Goal: Find specific page/section: Find specific page/section

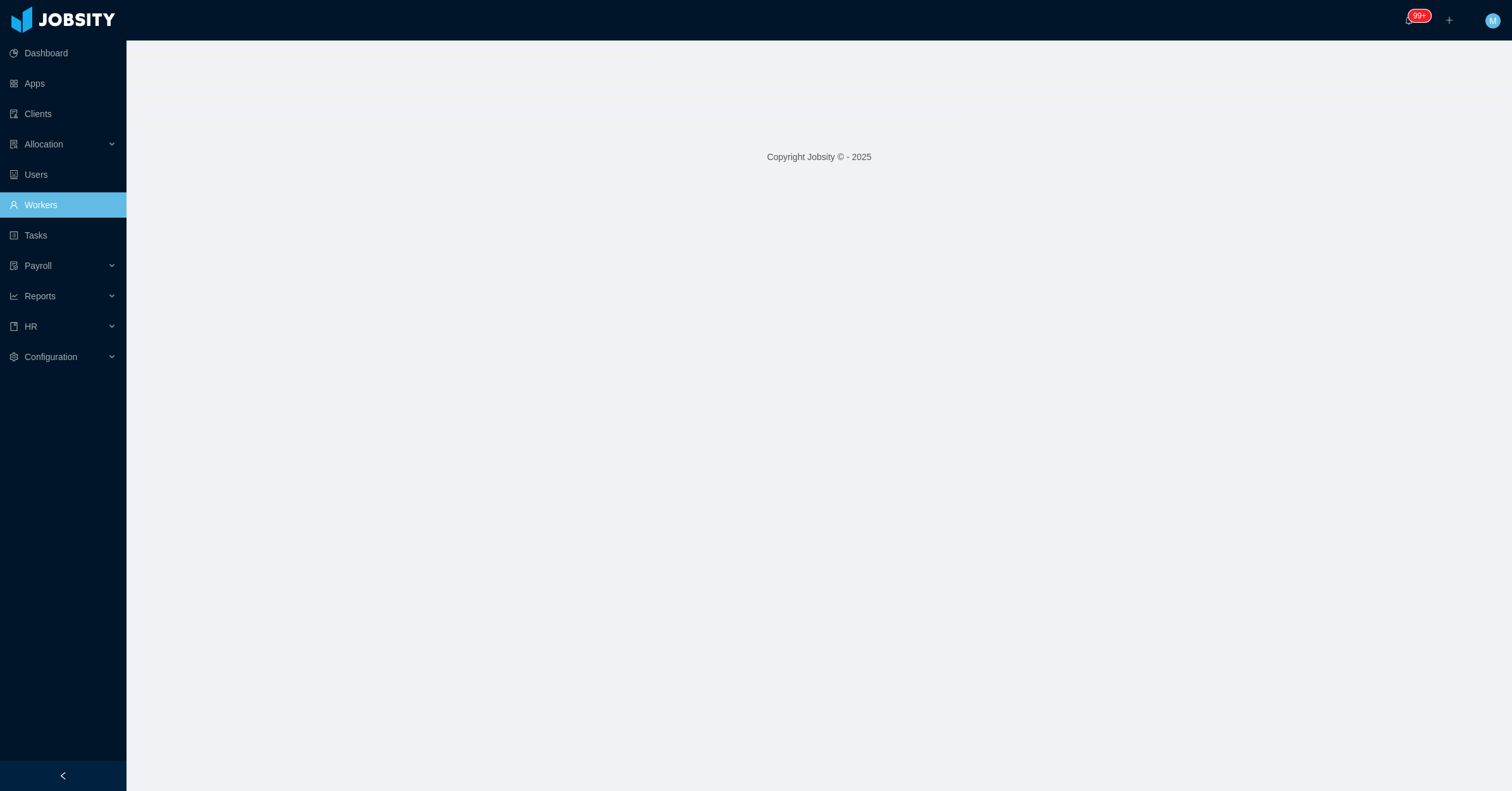
click at [86, 769] on div at bounding box center [63, 775] width 126 height 31
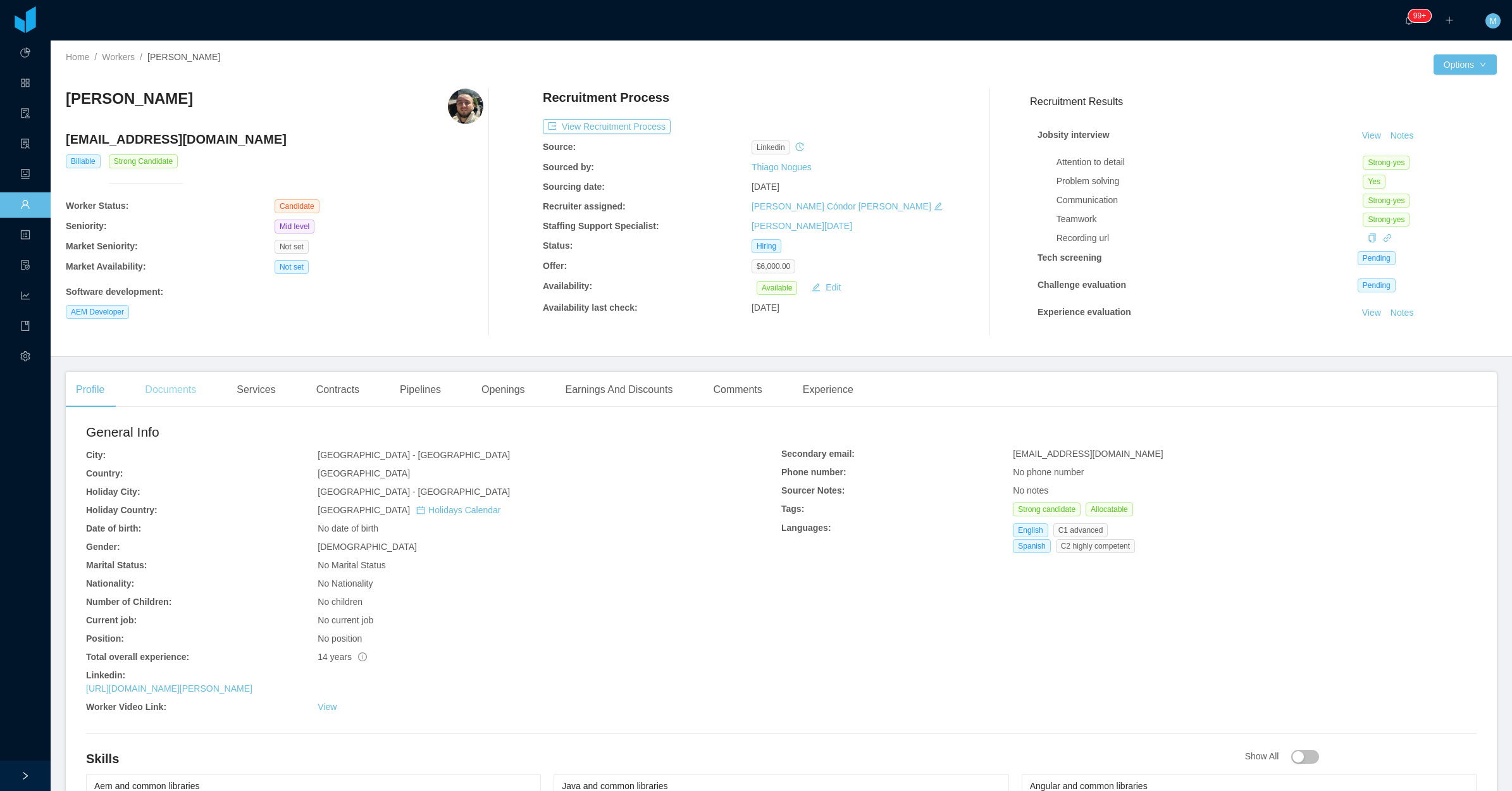
click at [187, 394] on div "Documents" at bounding box center [170, 390] width 72 height 35
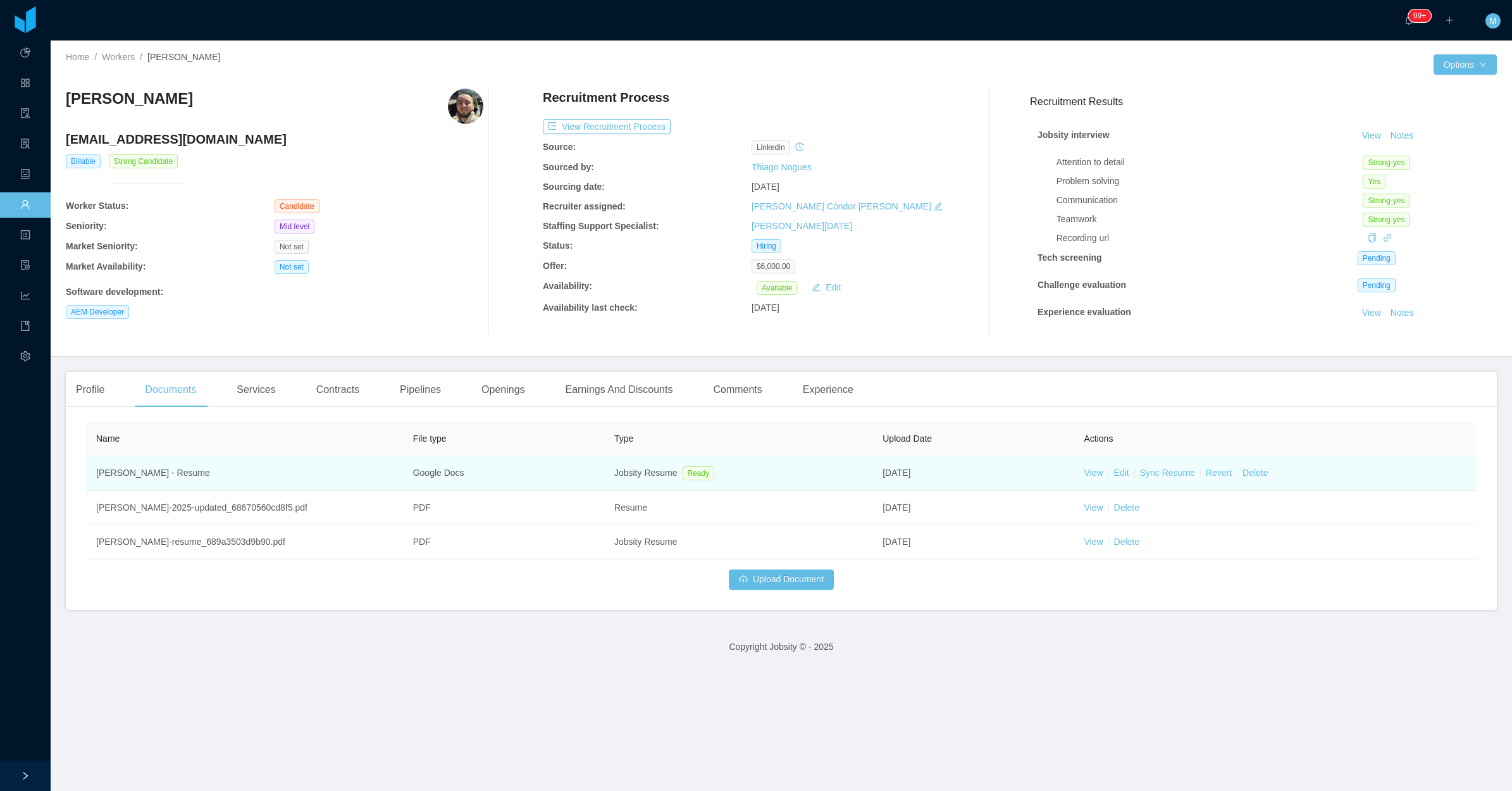
click at [1096, 477] on td "View Edit Sync Resume Revert Delete" at bounding box center [1275, 473] width 403 height 34
click at [1084, 474] on link "View" at bounding box center [1093, 472] width 19 height 10
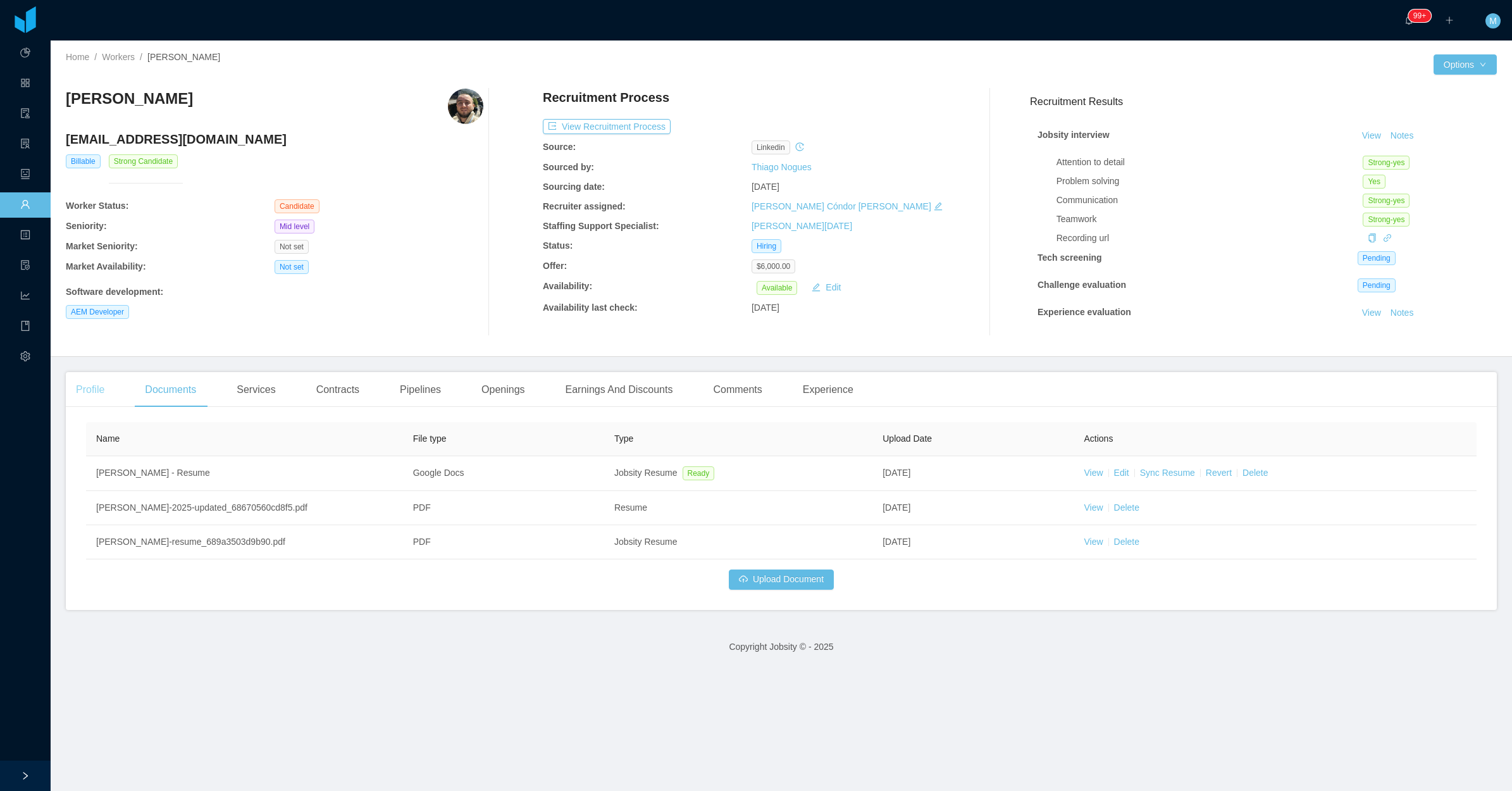
click at [109, 384] on div "Profile" at bounding box center [90, 390] width 48 height 35
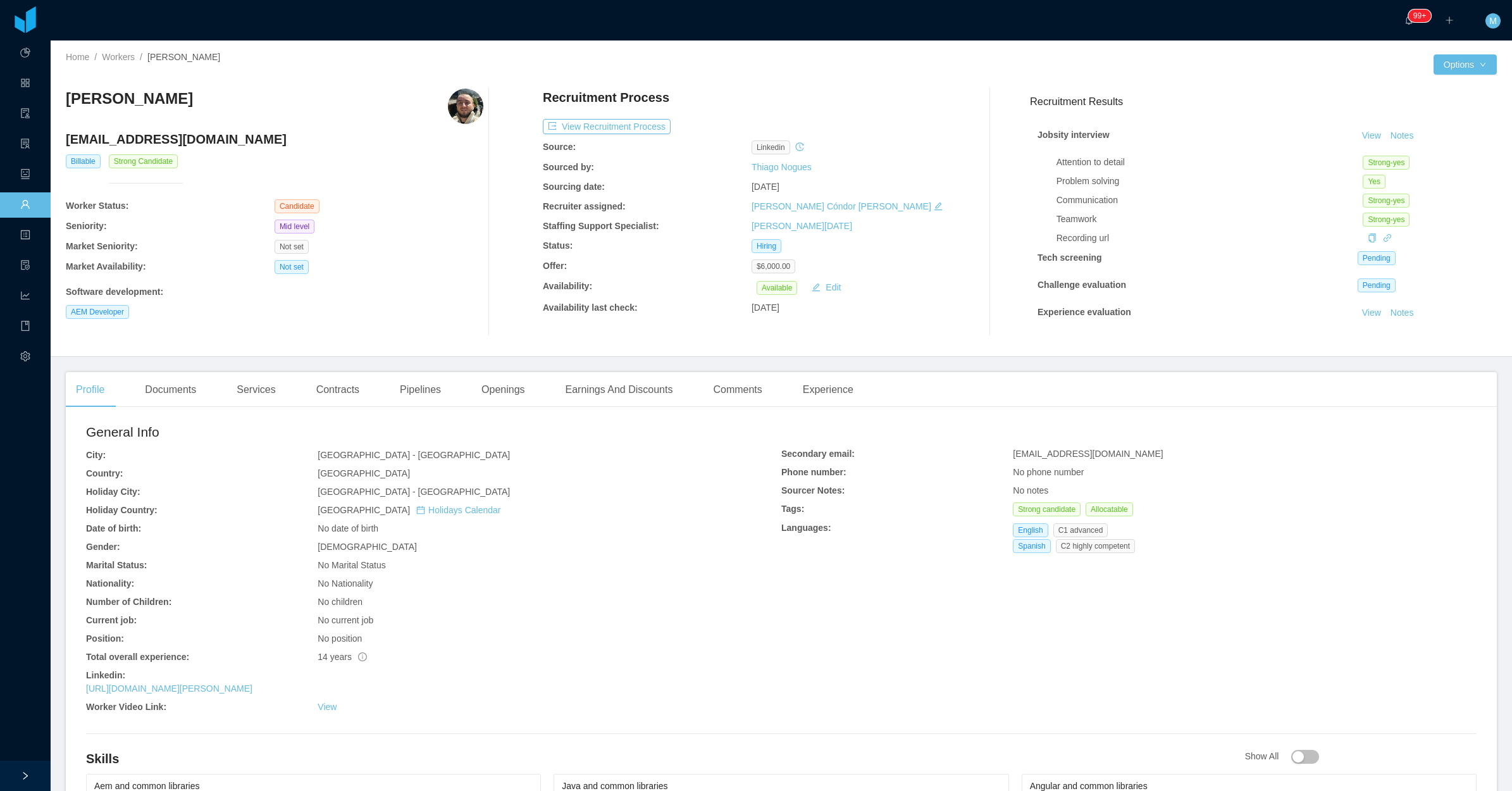
drag, startPoint x: 355, startPoint y: 685, endPoint x: 83, endPoint y: 679, distance: 272.1
copy div "Linkedin: [URL][DOMAIN_NAME][PERSON_NAME]"
drag, startPoint x: 1097, startPoint y: 529, endPoint x: 1003, endPoint y: 537, distance: 94.3
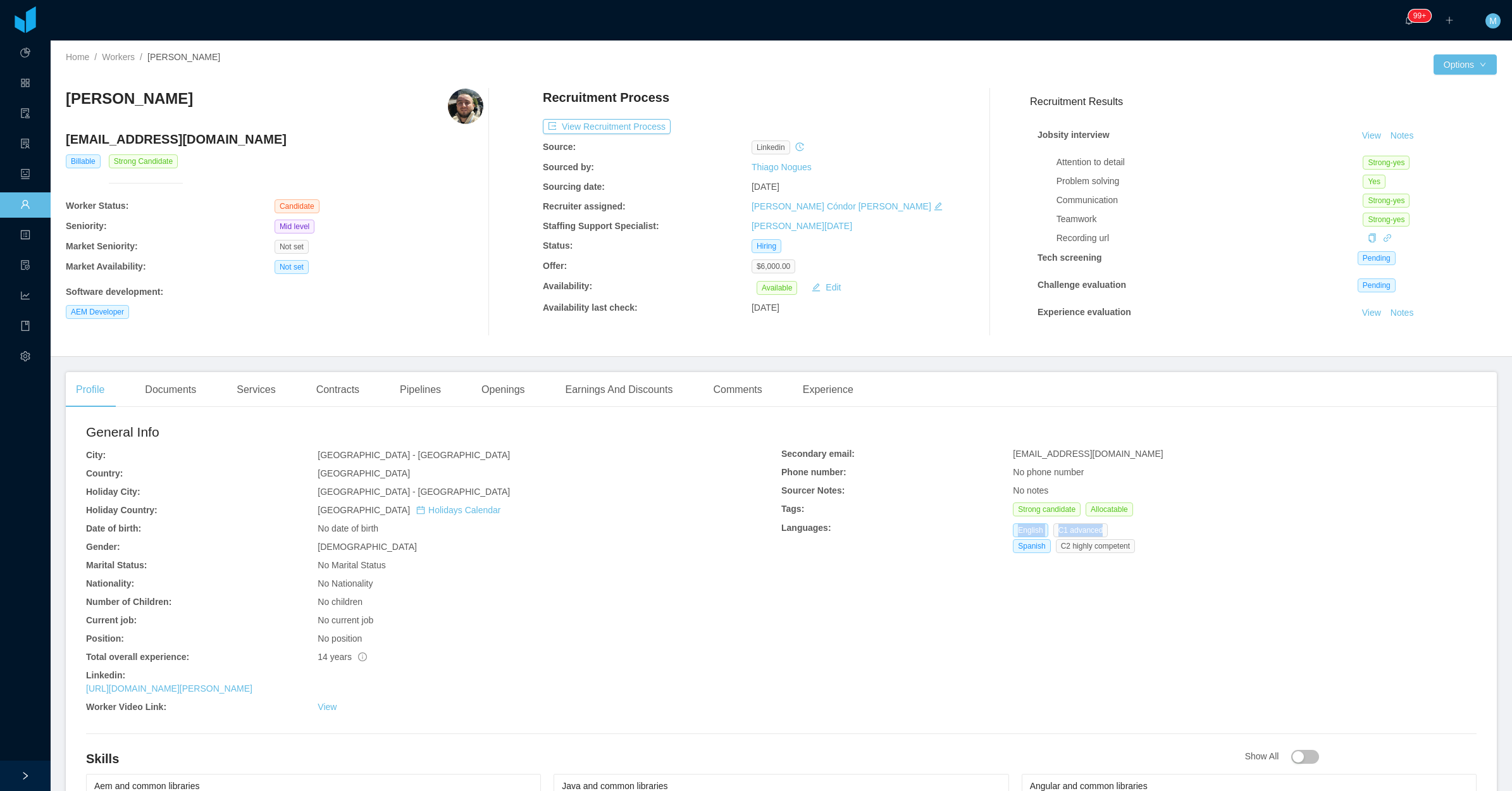
click at [1003, 537] on div "Secondary email: [EMAIL_ADDRESS][DOMAIN_NAME] Phone number: No phone number Sou…" at bounding box center [1128, 502] width 696 height 110
copy div "English C1 advanced"
